Goal: Transaction & Acquisition: Purchase product/service

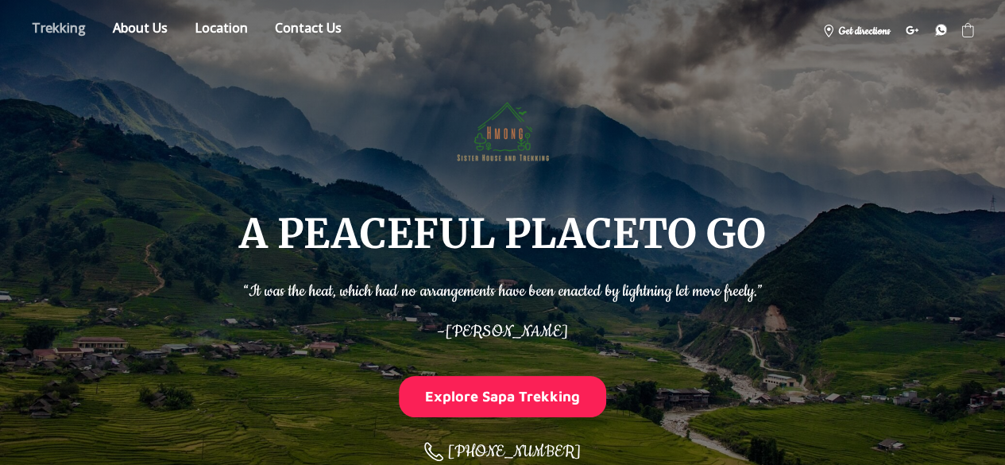
click at [44, 29] on link "Store" at bounding box center [59, 31] width 78 height 28
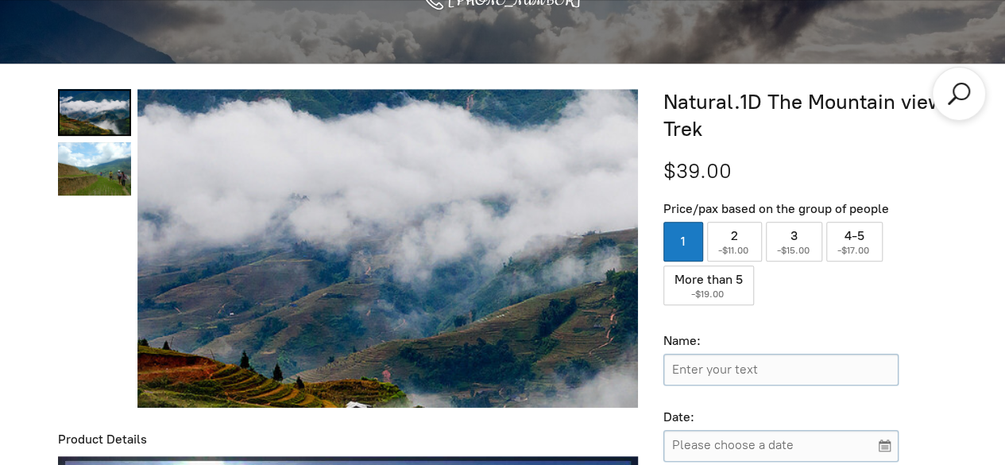
scroll to position [515, 0]
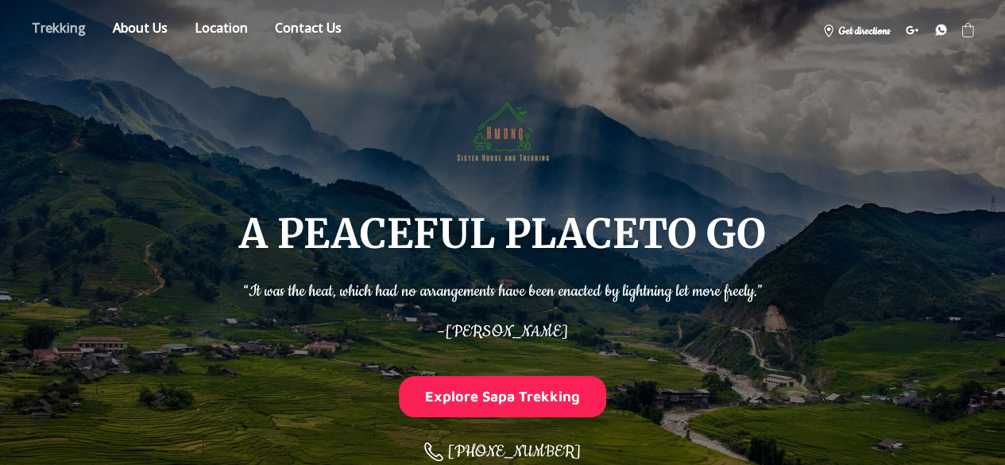
click at [41, 32] on link "Store" at bounding box center [59, 31] width 78 height 28
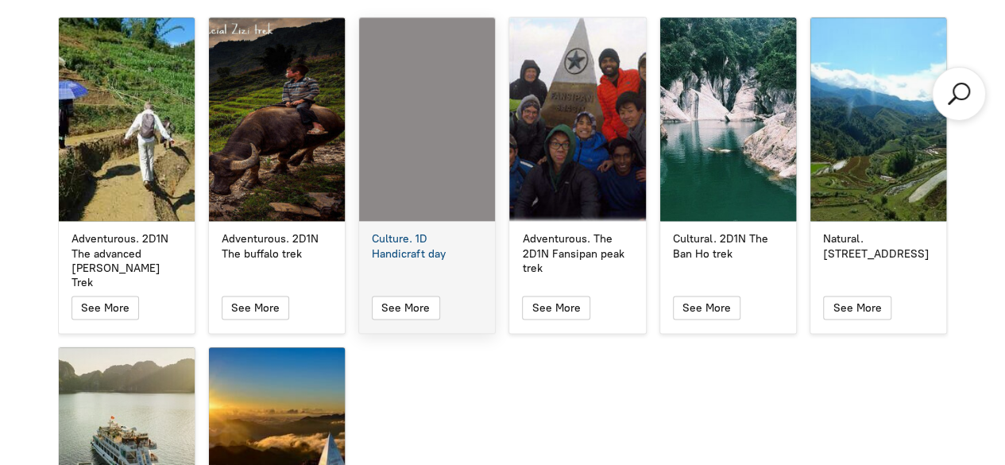
scroll to position [4090, 0]
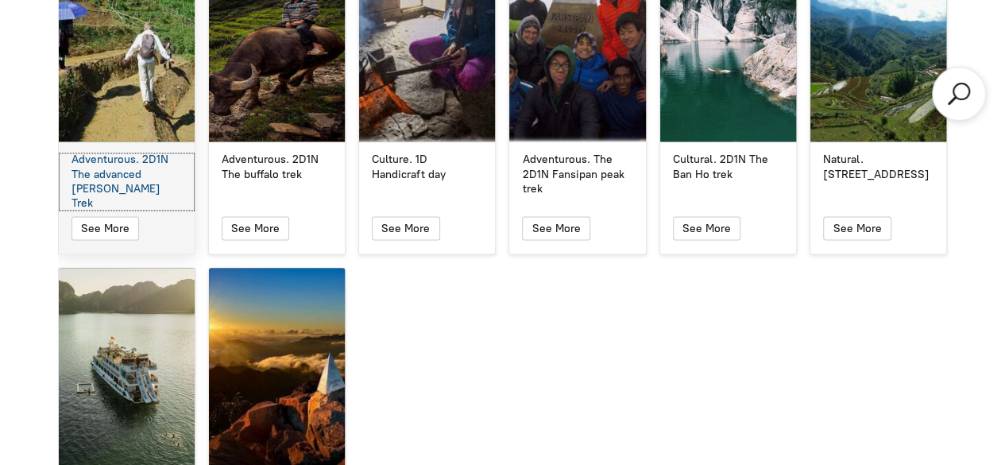
click at [76, 153] on div "Adventurous. 2D1N The advanced Muong Hoa Trek" at bounding box center [127, 182] width 110 height 58
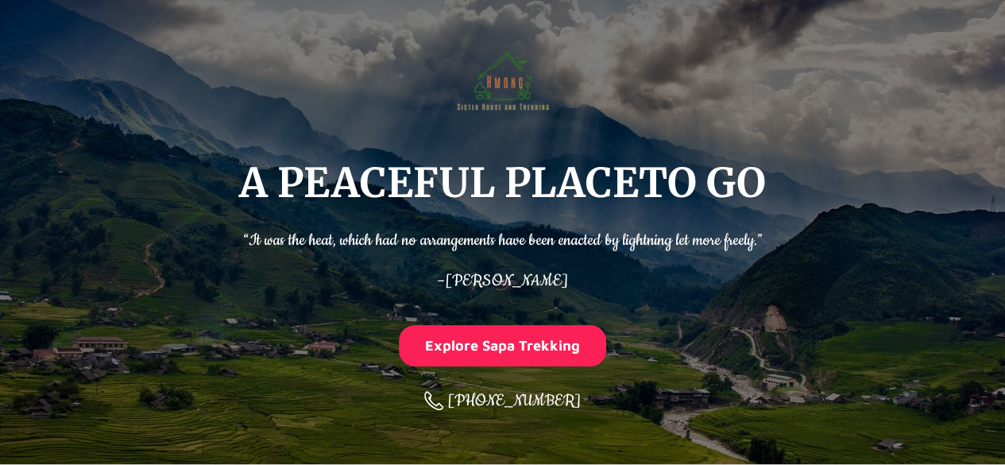
scroll to position [38, 0]
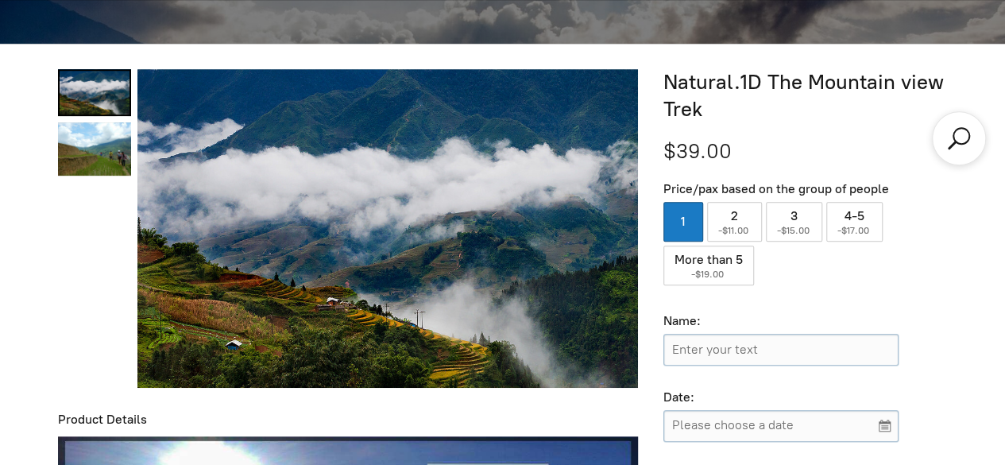
scroll to position [356, 0]
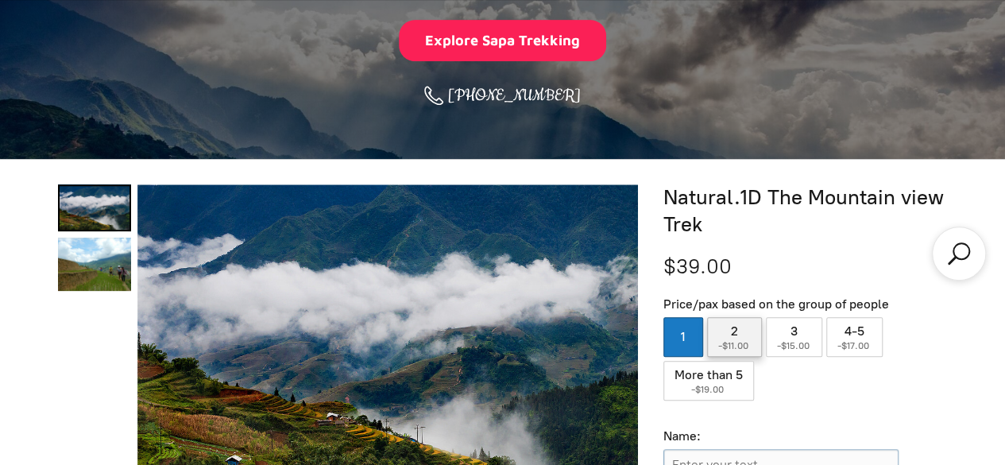
click at [736, 336] on label "2 ( -$11.00 )" at bounding box center [734, 337] width 55 height 40
click at [736, 336] on input "2 ( -$11.00 )" at bounding box center [734, 337] width 55 height 40
radio input "true"
